Goal: Task Accomplishment & Management: Use online tool/utility

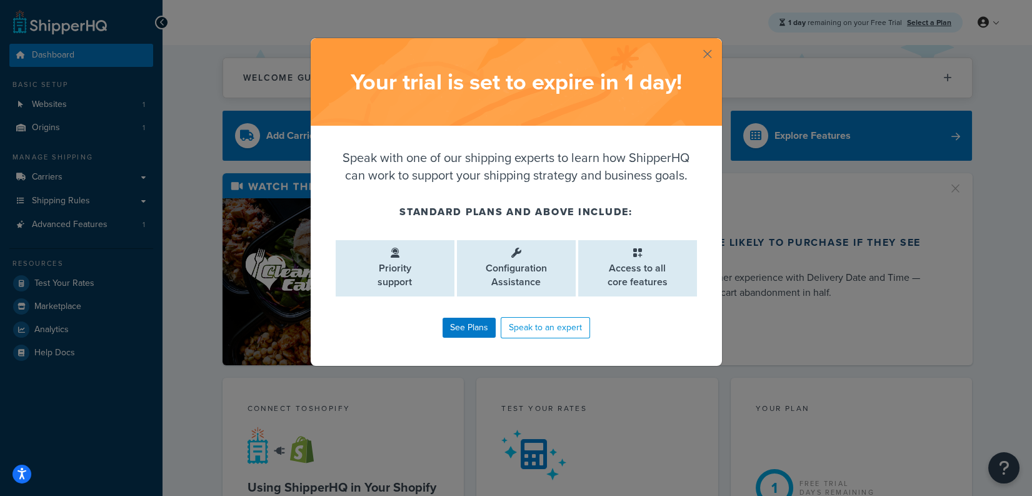
click at [719, 41] on button "button" at bounding box center [720, 39] width 3 height 3
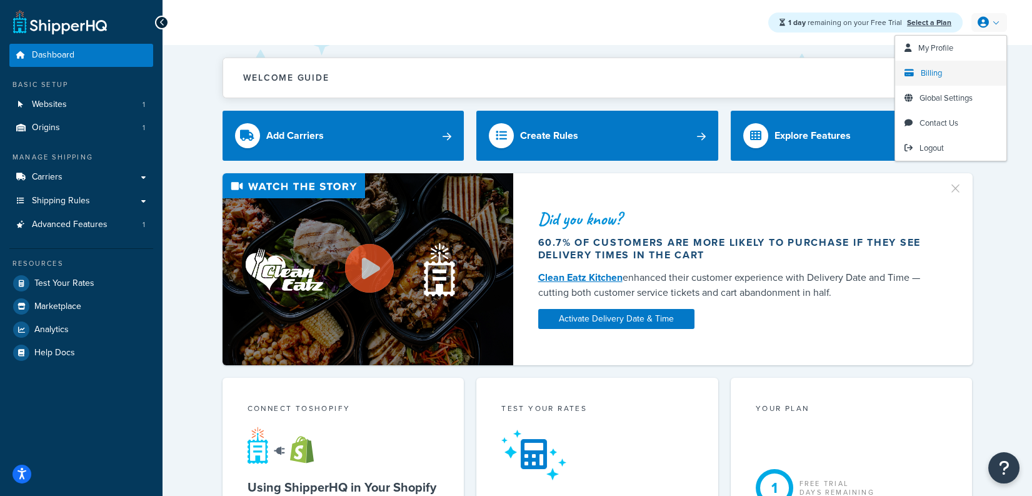
click at [937, 68] on span "Billing" at bounding box center [931, 73] width 21 height 12
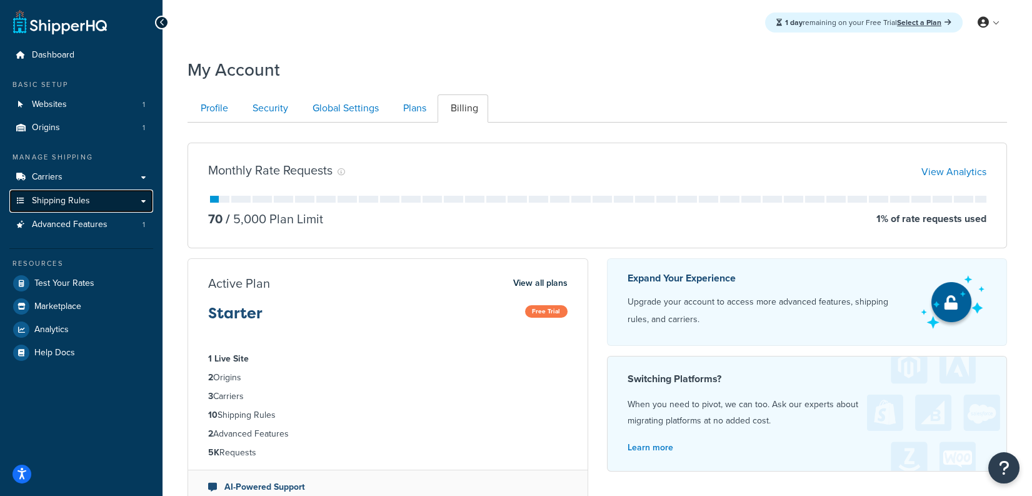
click at [104, 193] on link "Shipping Rules" at bounding box center [81, 200] width 144 height 23
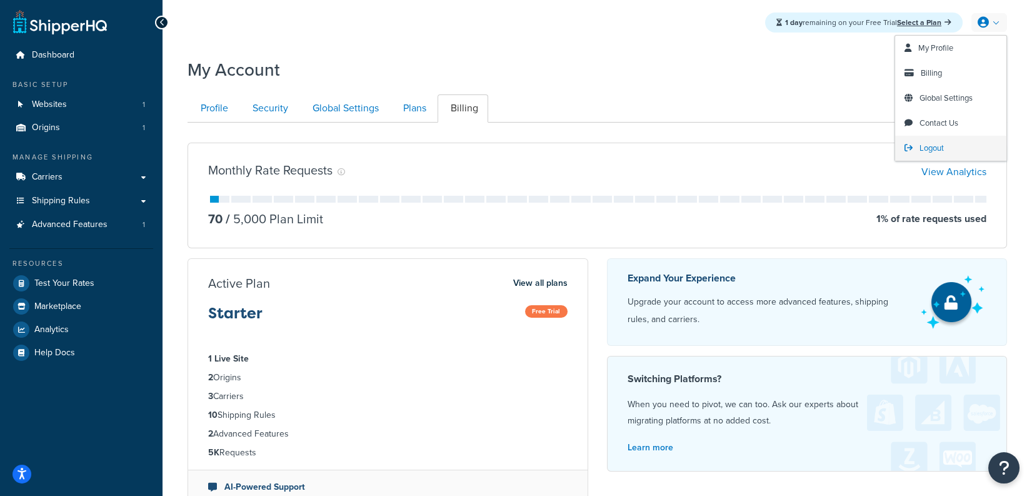
click at [918, 145] on link "Logout" at bounding box center [951, 148] width 111 height 25
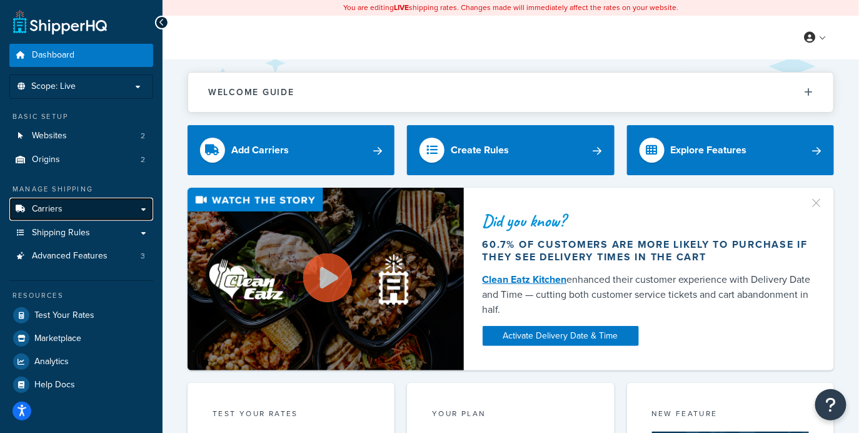
click at [98, 217] on link "Carriers" at bounding box center [81, 209] width 144 height 23
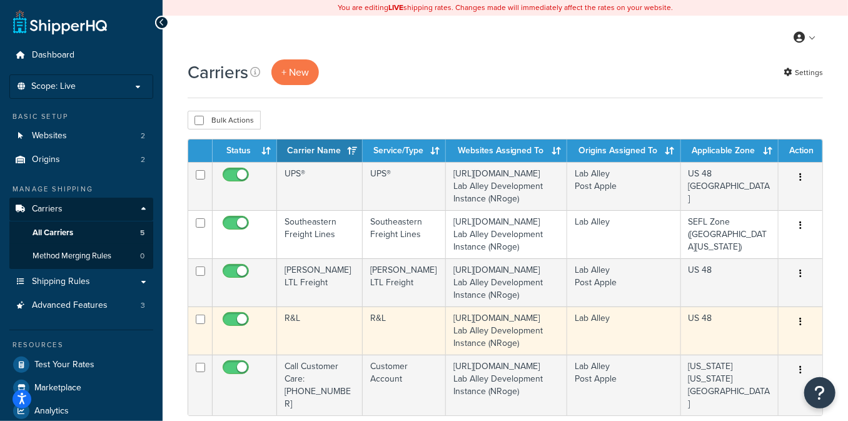
click at [343, 320] on td "R&L" at bounding box center [320, 330] width 86 height 48
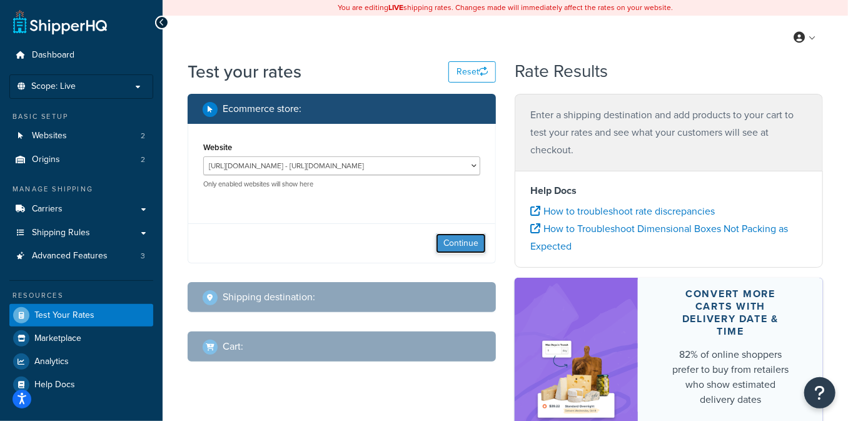
click at [449, 246] on button "Continue" at bounding box center [461, 243] width 50 height 20
select select "TX"
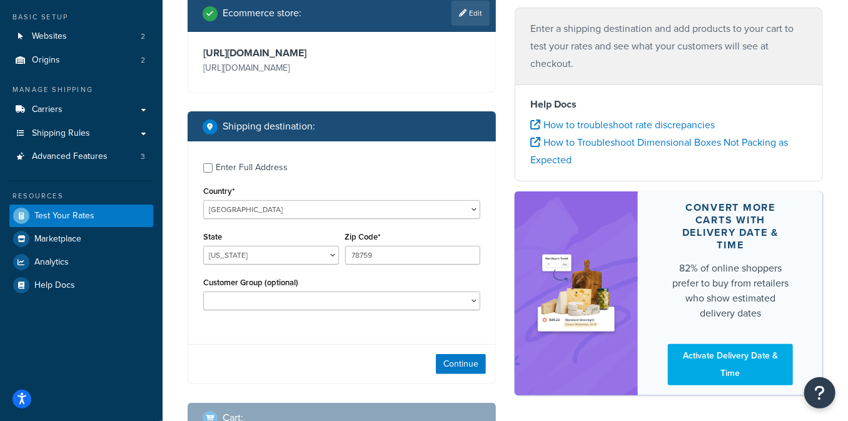
scroll to position [100, 0]
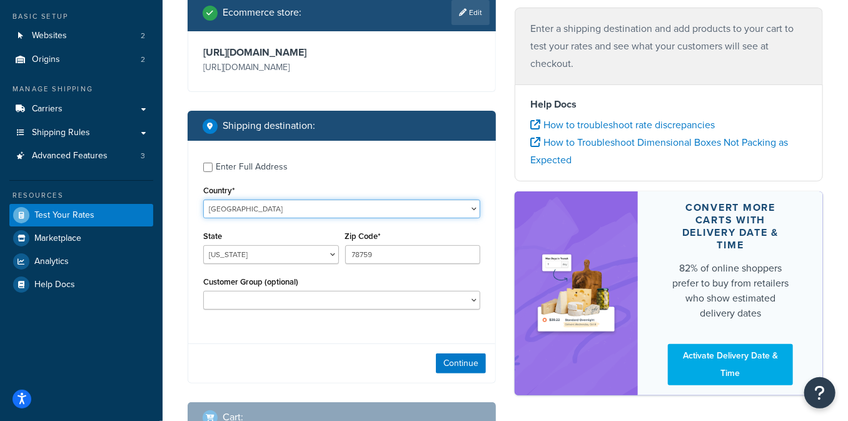
click at [317, 213] on select "United States United Kingdom Afghanistan Åland Islands Albania Algeria American…" at bounding box center [341, 208] width 277 height 19
select select "CA"
click at [203, 199] on select "United States United Kingdom Afghanistan Åland Islands Albania Algeria American…" at bounding box center [341, 208] width 277 height 19
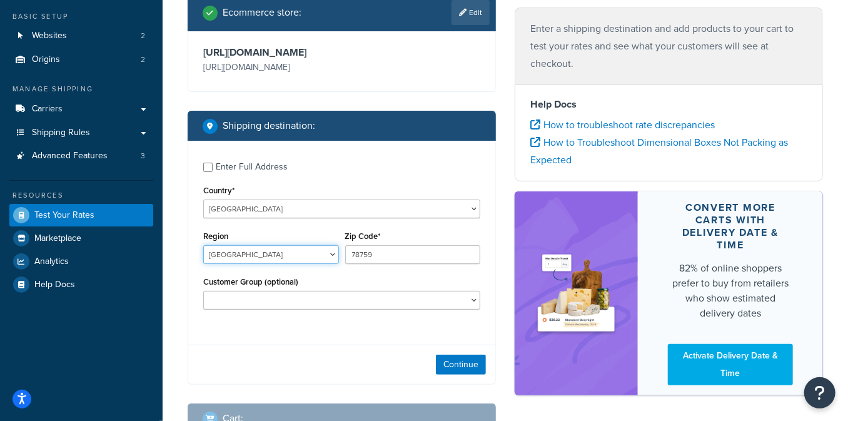
click at [289, 249] on select "Alberta British Columbia Manitoba New Brunswick Newfoundland and Labrador North…" at bounding box center [271, 254] width 136 height 19
select select "BC"
click at [203, 246] on select "Alberta British Columbia Manitoba New Brunswick Newfoundland and Labrador North…" at bounding box center [271, 254] width 136 height 19
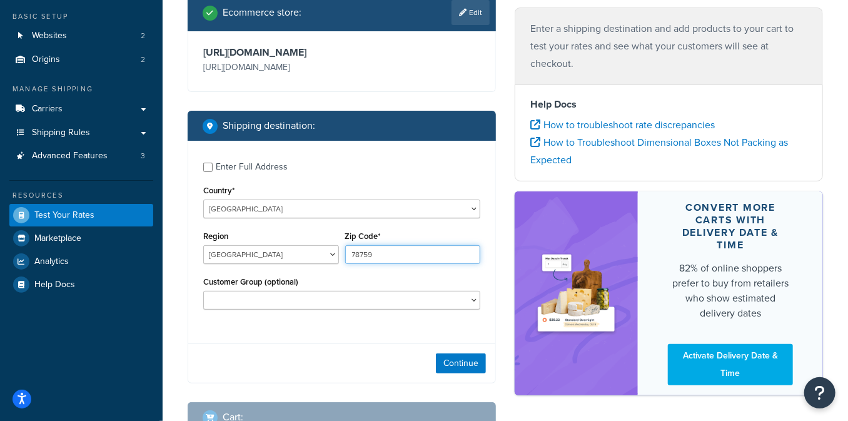
click at [376, 252] on input "78759" at bounding box center [413, 254] width 136 height 19
paste input "V5C 6N5"
type input "V5C 6N5"
click at [462, 356] on button "Continue" at bounding box center [461, 363] width 50 height 20
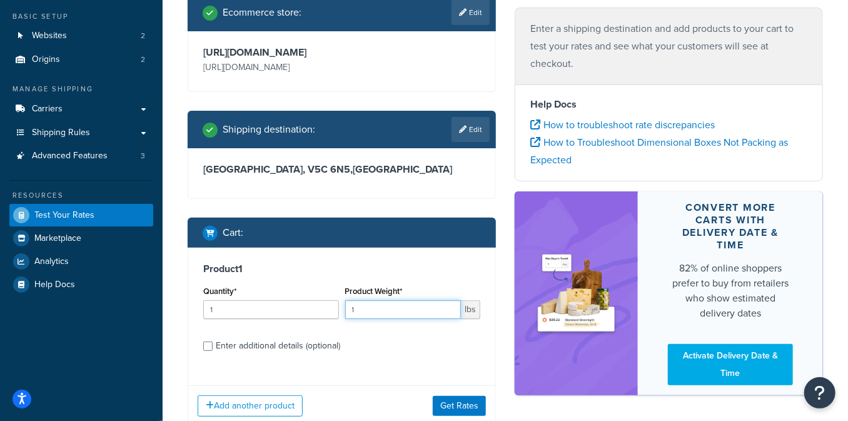
click at [393, 310] on input "1" at bounding box center [403, 309] width 116 height 19
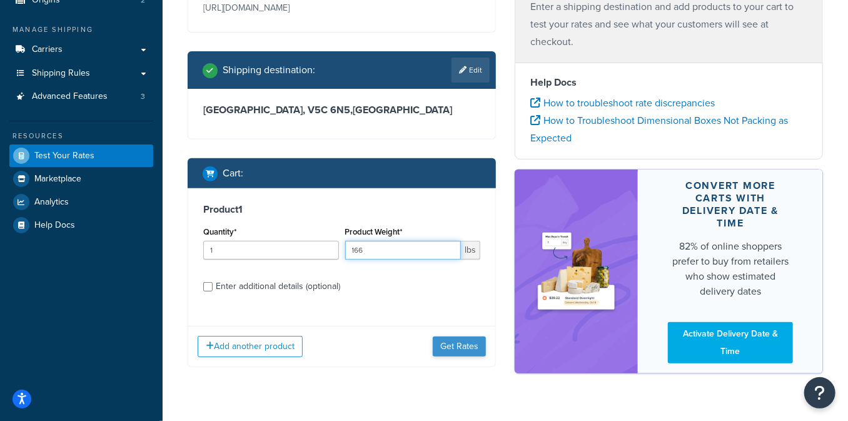
type input "166"
click at [449, 346] on button "Get Rates" at bounding box center [459, 346] width 53 height 20
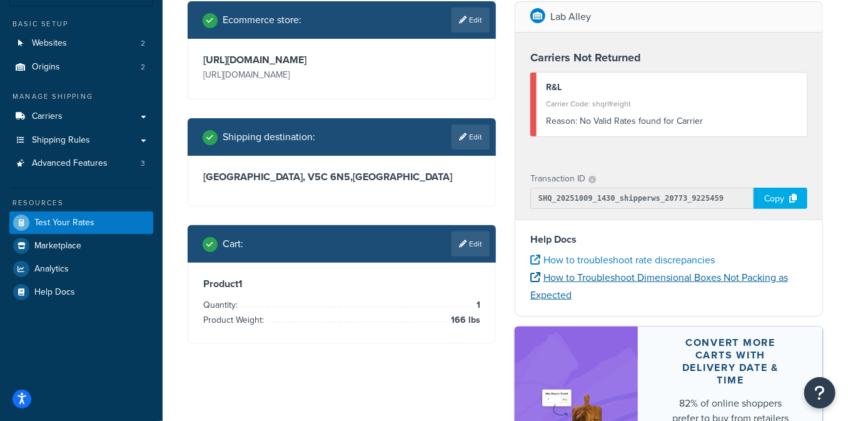
scroll to position [86, 0]
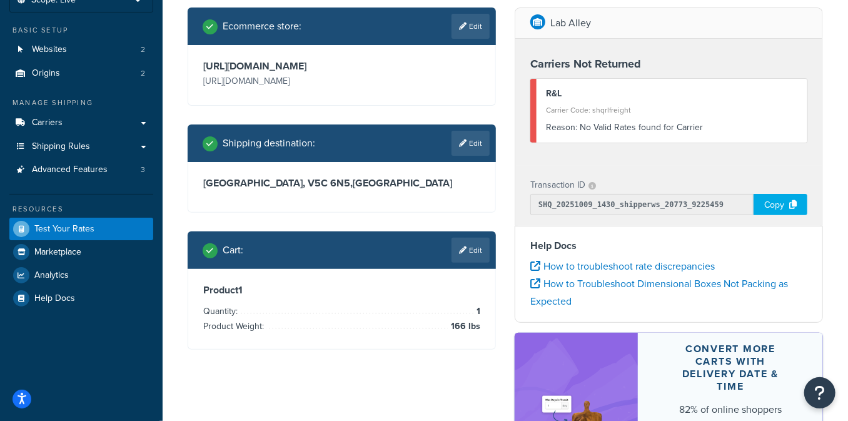
click at [469, 251] on link "Edit" at bounding box center [471, 250] width 38 height 25
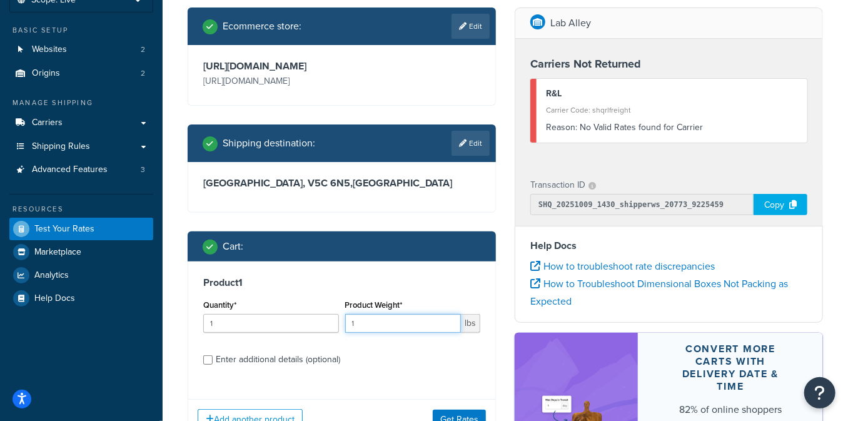
click at [411, 326] on input "1" at bounding box center [403, 323] width 116 height 19
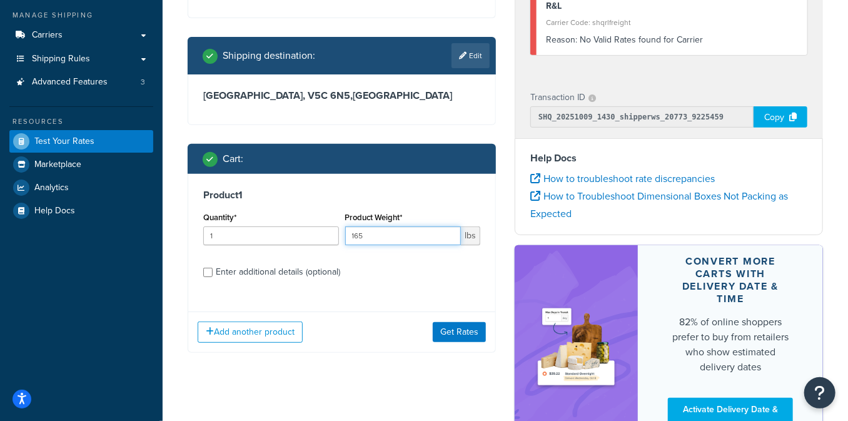
scroll to position [177, 0]
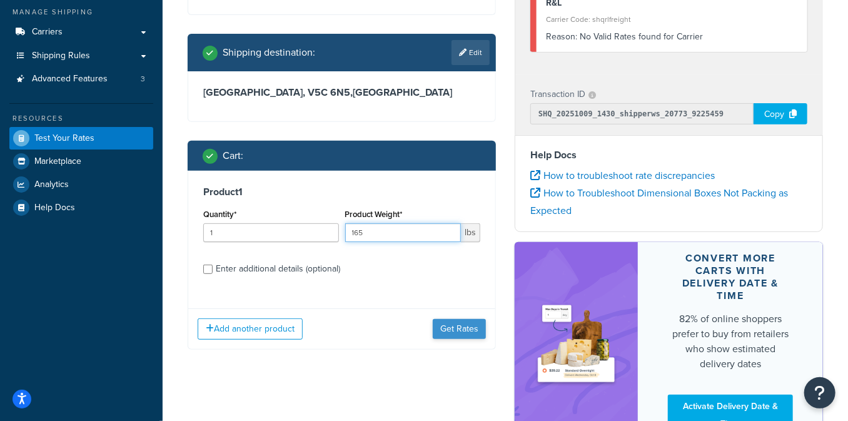
type input "165"
click at [453, 323] on button "Get Rates" at bounding box center [459, 329] width 53 height 20
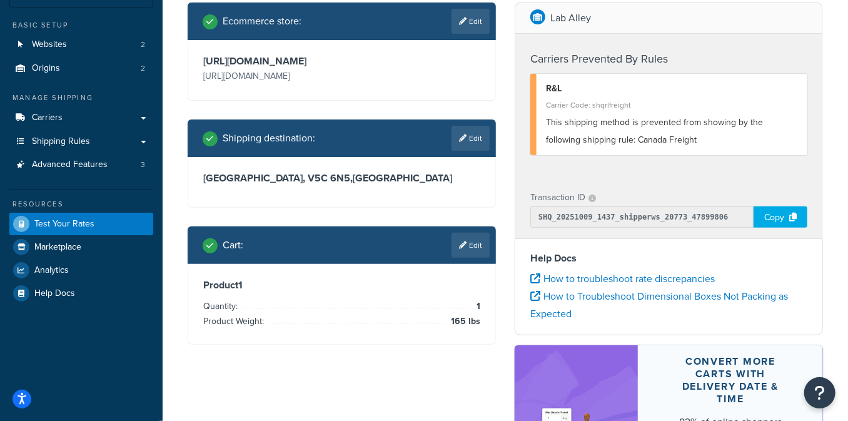
scroll to position [90, 0]
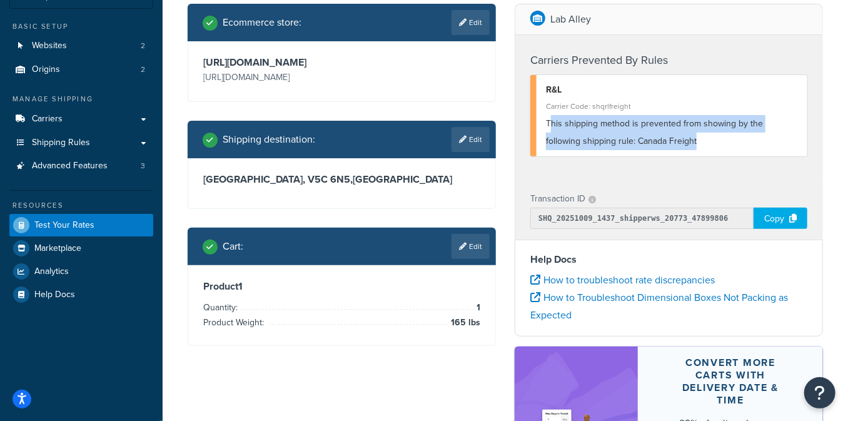
drag, startPoint x: 679, startPoint y: 146, endPoint x: 550, endPoint y: 123, distance: 130.9
click at [550, 123] on div "This shipping method is prevented from showing by the following shipping rule: …" at bounding box center [672, 132] width 252 height 35
click at [667, 140] on div "This shipping method is prevented from showing by the following shipping rule: …" at bounding box center [672, 132] width 252 height 35
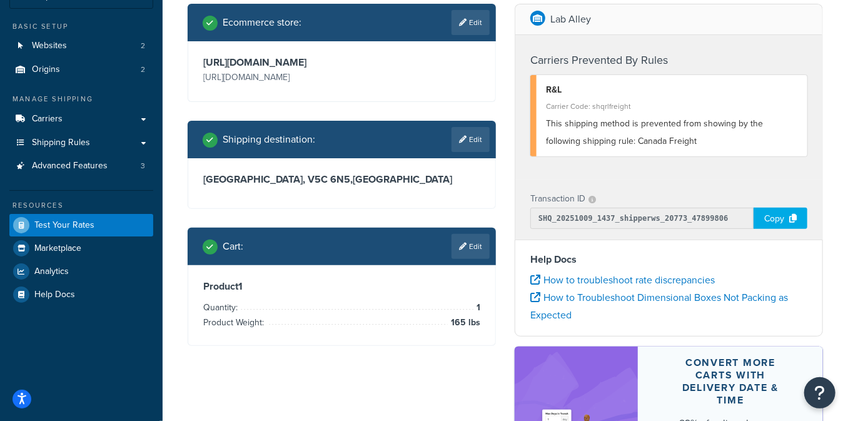
click at [673, 143] on div "This shipping method is prevented from showing by the following shipping rule: …" at bounding box center [672, 132] width 252 height 35
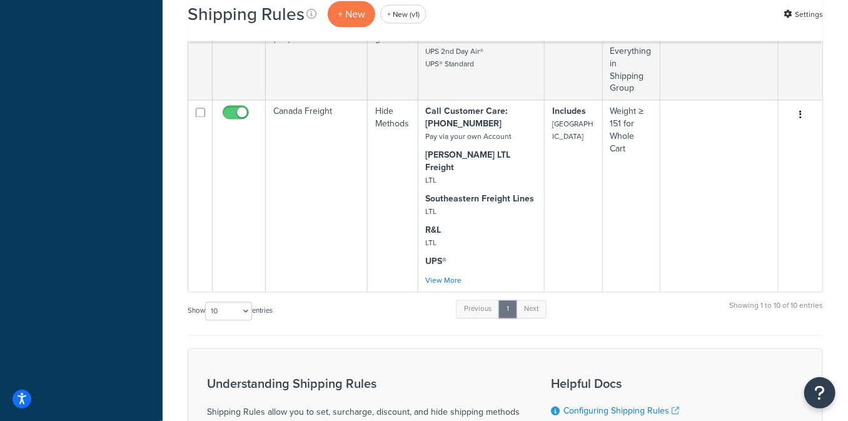
scroll to position [1079, 0]
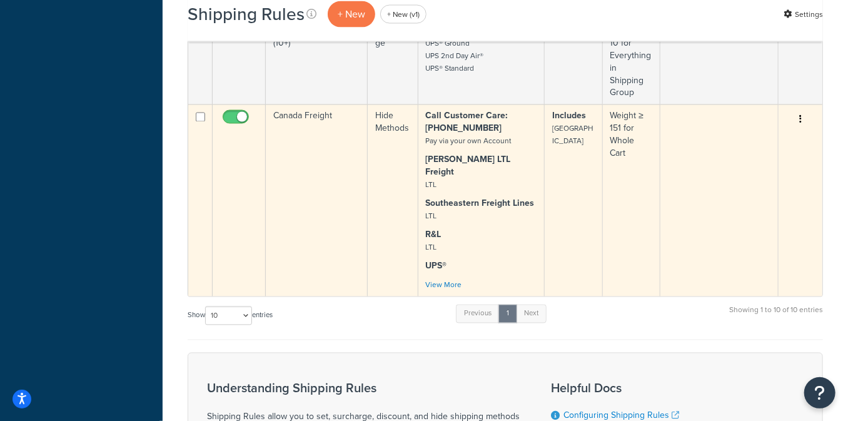
click at [341, 104] on td "Canada Freight" at bounding box center [317, 200] width 102 height 192
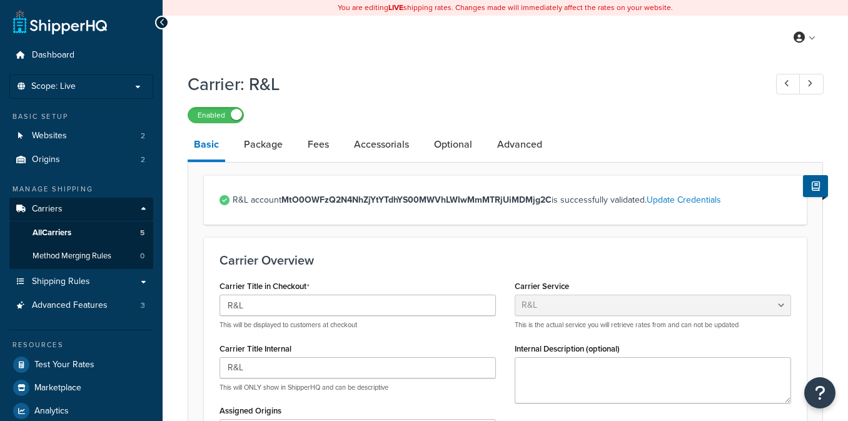
select select "rlFreight"
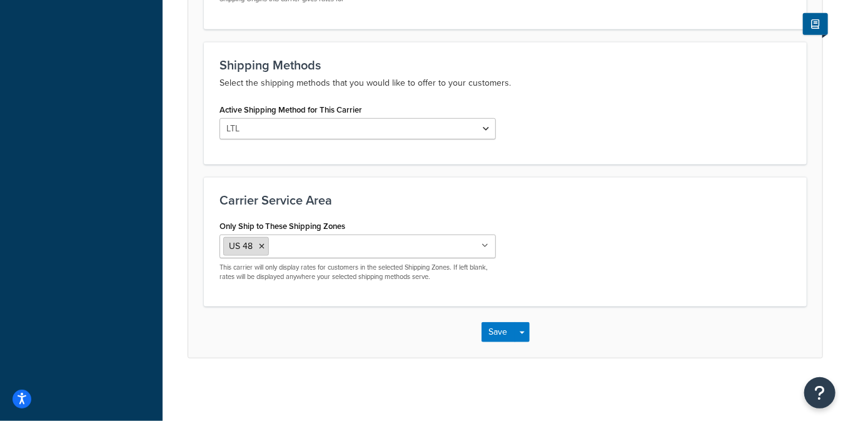
click at [262, 244] on icon at bounding box center [262, 247] width 6 height 8
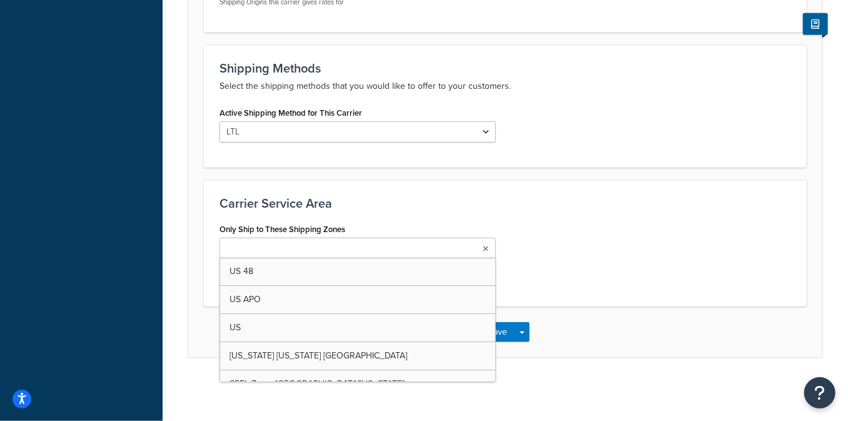
click at [587, 233] on div "Only Ship to These Shipping Zones US 48 US APO US Alaska Hawaii PR SEFL Zone (E…" at bounding box center [505, 255] width 590 height 71
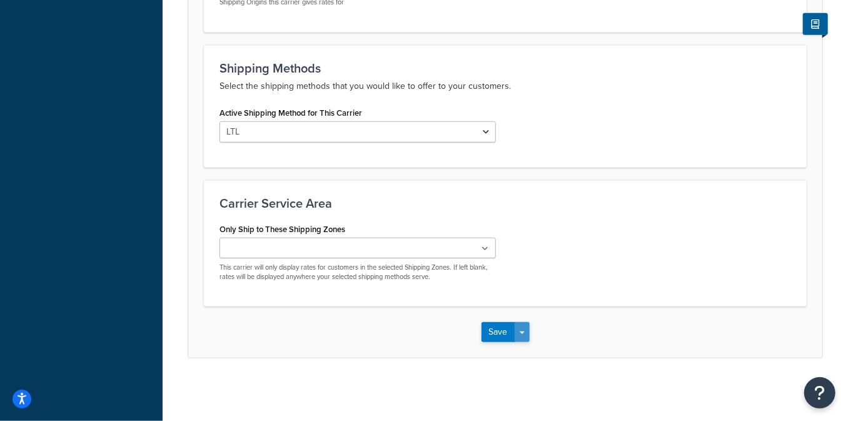
click at [525, 336] on button "Save Dropdown" at bounding box center [522, 332] width 15 height 20
click at [535, 350] on button "Save and Edit" at bounding box center [527, 355] width 91 height 26
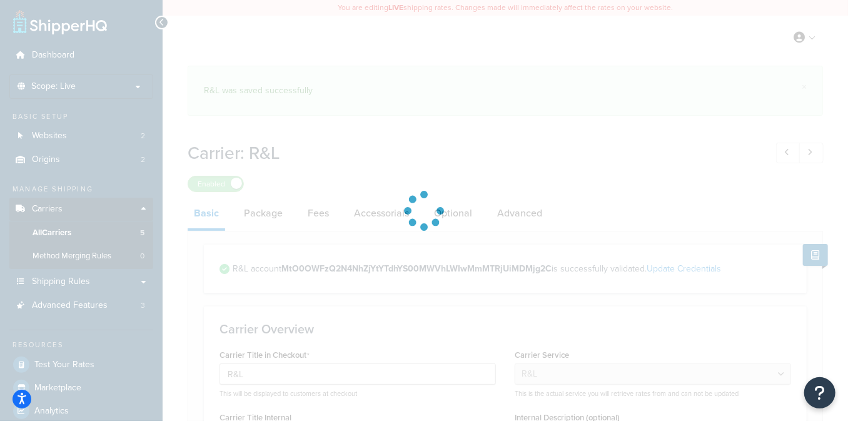
select select "rlFreight"
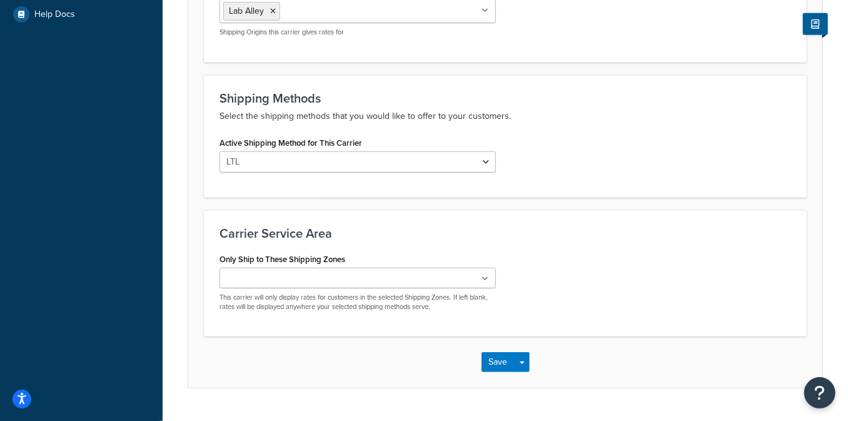
scroll to position [450, 0]
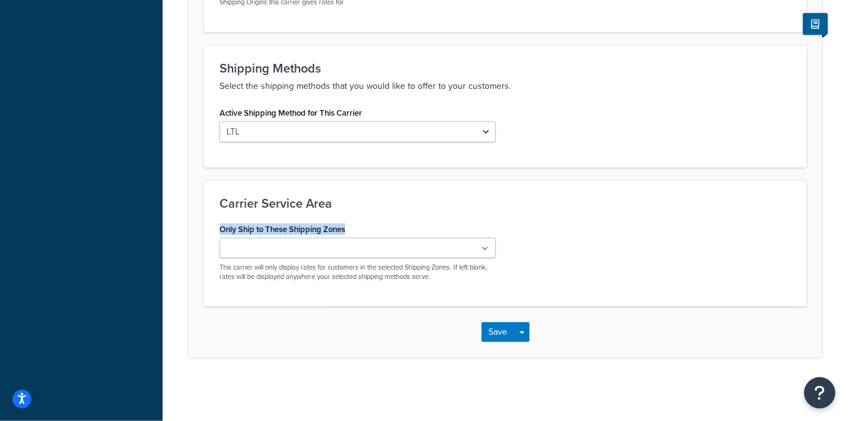
drag, startPoint x: 339, startPoint y: 225, endPoint x: 228, endPoint y: 220, distance: 111.4
click at [228, 220] on div "Only Ship to These Shipping Zones US 48 US APO US Alaska Hawaii PR SEFL Zone (E…" at bounding box center [358, 251] width 276 height 62
click at [402, 247] on ul at bounding box center [358, 248] width 276 height 21
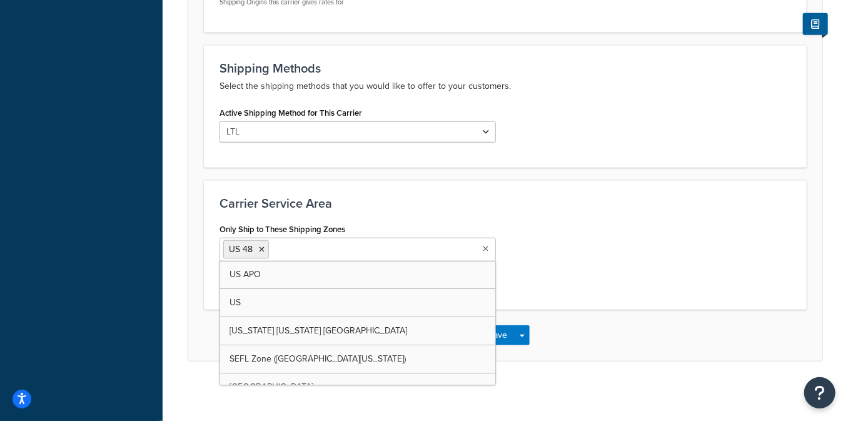
click at [715, 240] on div "Only Ship to These Shipping Zones US 48 US APO US Alaska Hawaii PR SEFL Zone (E…" at bounding box center [505, 257] width 590 height 74
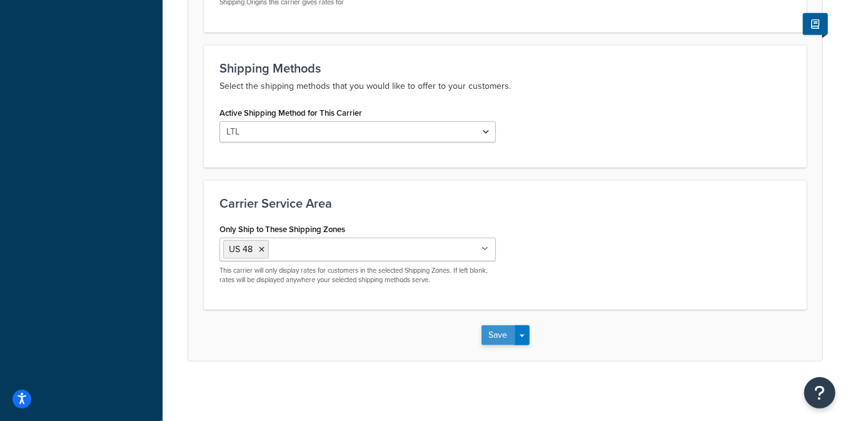
click at [500, 333] on button "Save" at bounding box center [499, 335] width 34 height 20
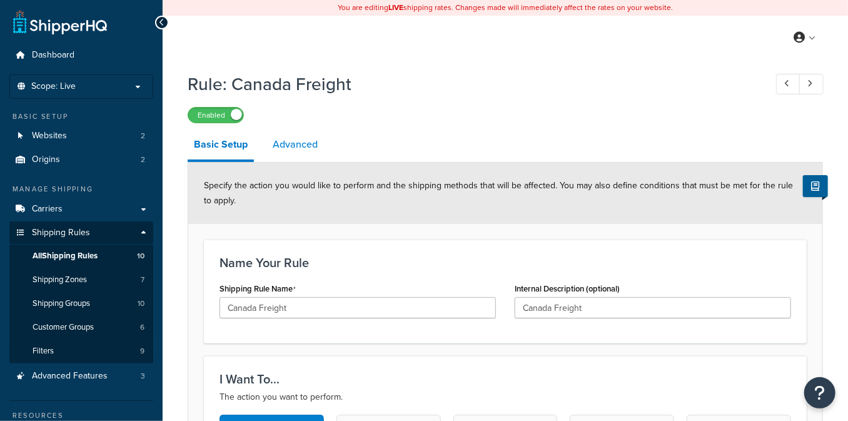
click at [289, 147] on link "Advanced" at bounding box center [295, 144] width 58 height 30
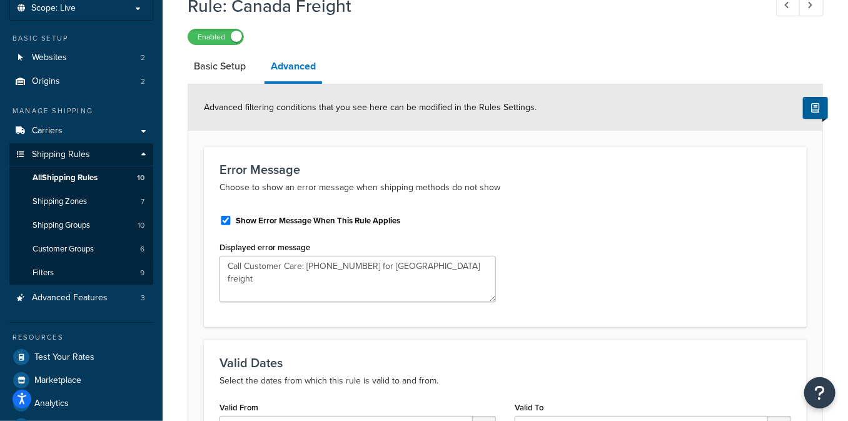
scroll to position [89, 0]
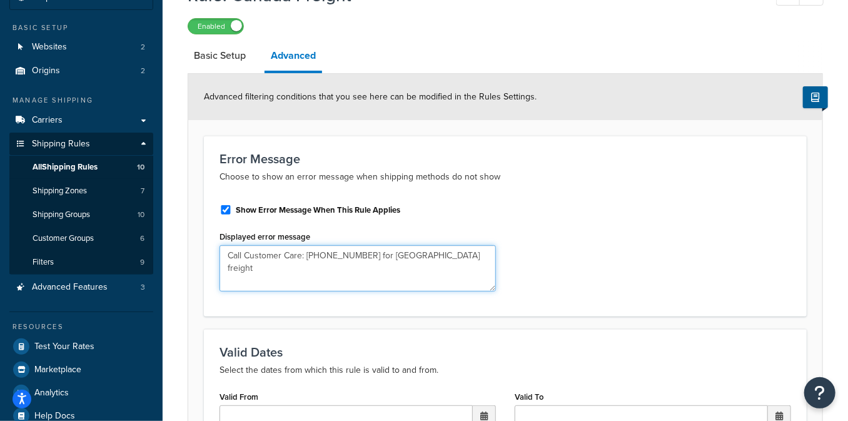
drag, startPoint x: 454, startPoint y: 254, endPoint x: 225, endPoint y: 226, distance: 230.6
click at [214, 227] on div "Show Error Message When This Rule Applies Displayed error message Call Customer…" at bounding box center [357, 247] width 295 height 106
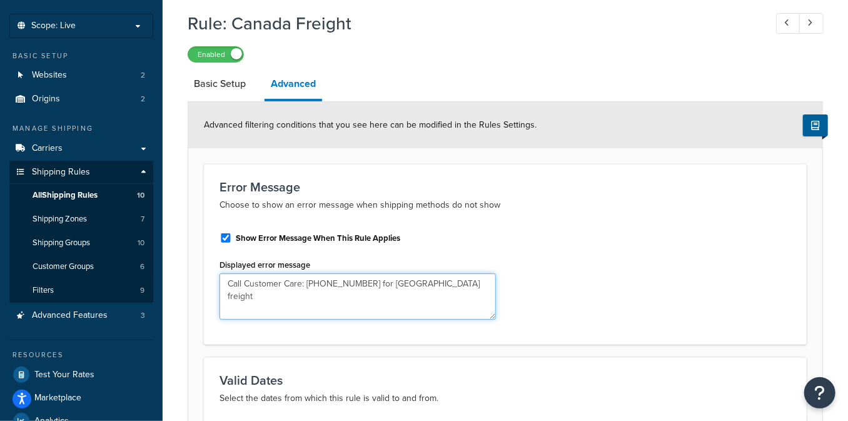
scroll to position [0, 0]
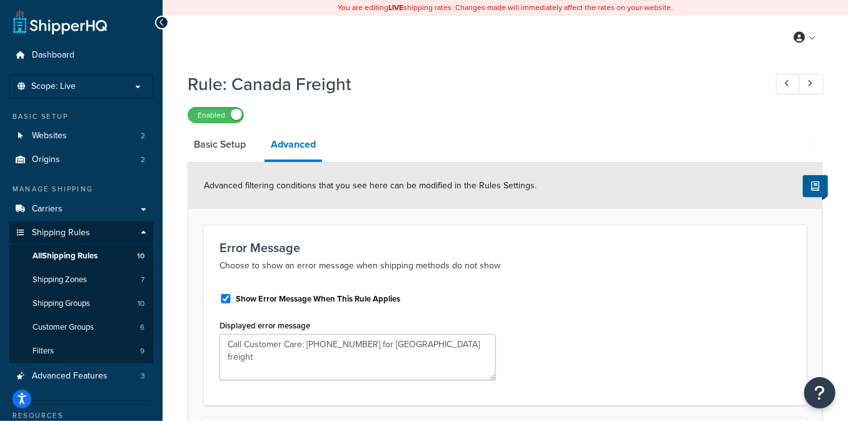
drag, startPoint x: 229, startPoint y: 146, endPoint x: 255, endPoint y: 139, distance: 26.5
click at [229, 146] on link "Basic Setup" at bounding box center [220, 144] width 64 height 30
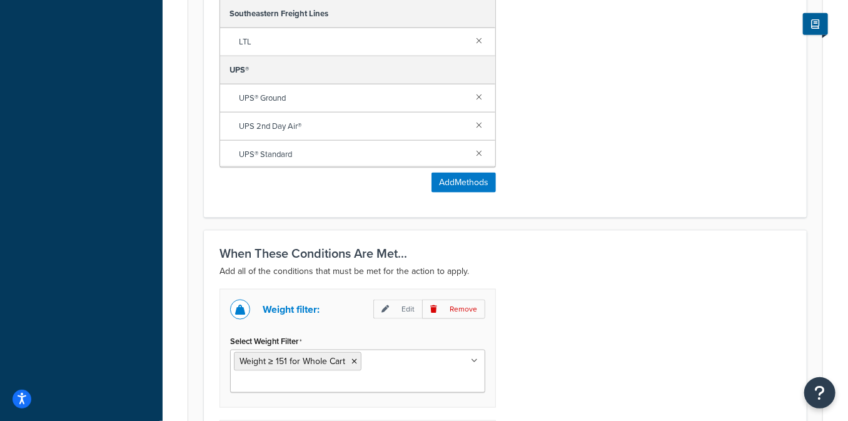
scroll to position [722, 0]
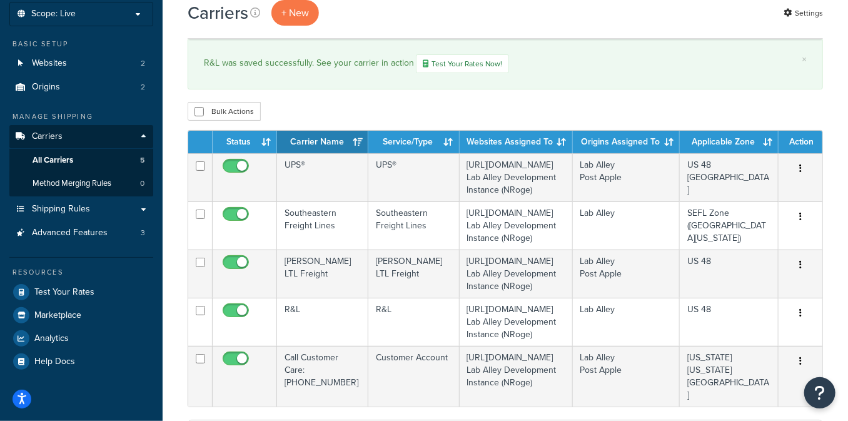
scroll to position [78, 0]
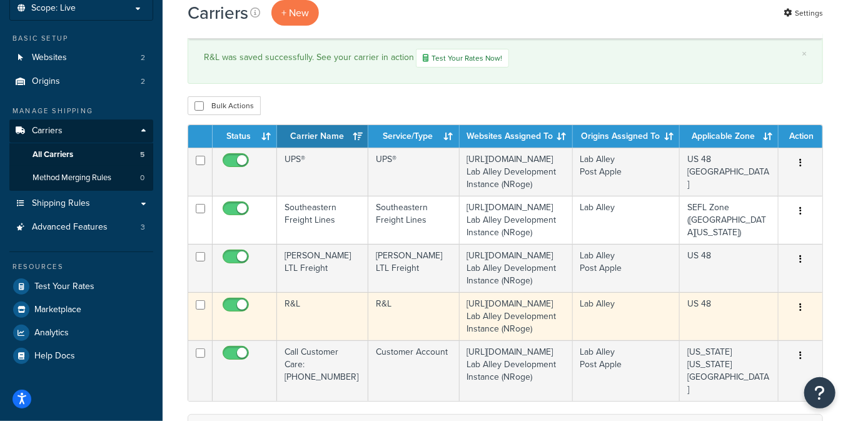
click at [326, 304] on td "R&L" at bounding box center [322, 316] width 91 height 48
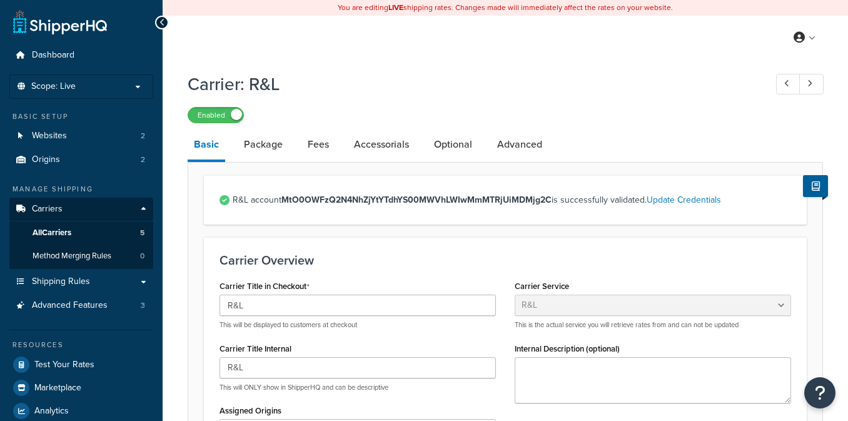
select select "rlFreight"
click at [447, 148] on link "Optional" at bounding box center [453, 144] width 51 height 30
select select "85"
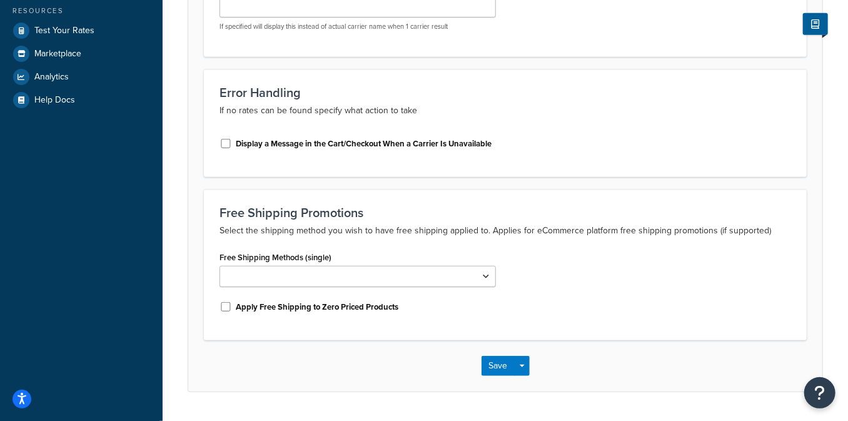
scroll to position [367, 0]
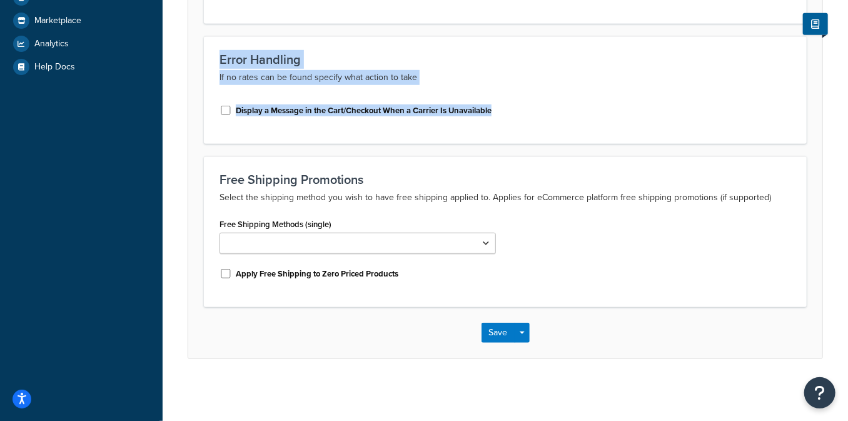
drag, startPoint x: 529, startPoint y: 123, endPoint x: 179, endPoint y: 60, distance: 355.1
click at [179, 60] on div "Carrier: R&L Enabled Basic Package Fees Accessorials Optional Advanced These se…" at bounding box center [505, 45] width 685 height 692
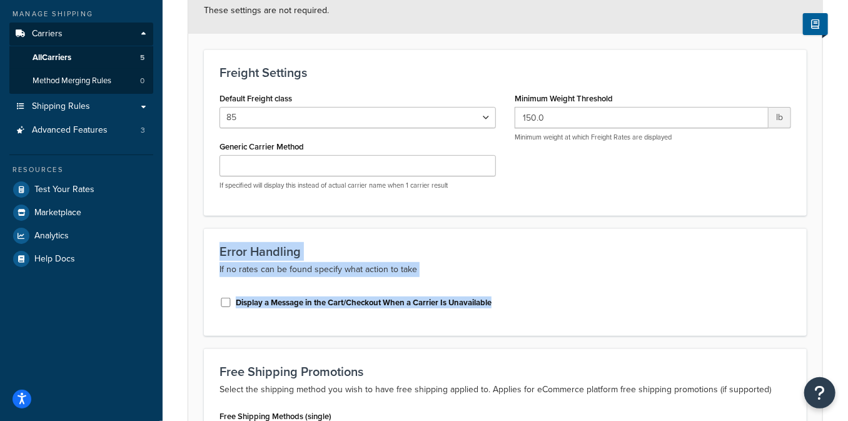
scroll to position [176, 0]
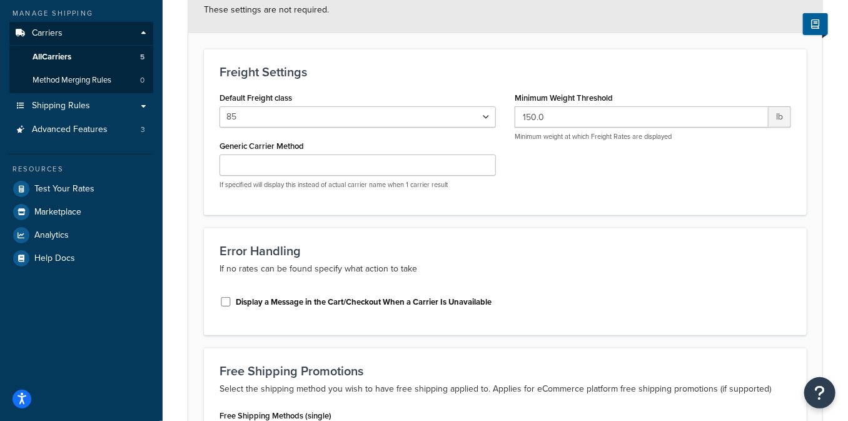
click at [569, 226] on form "These settings are not required. Freight Settings Default Freight class 50 55 6…" at bounding box center [505, 268] width 634 height 562
